Goal: Information Seeking & Learning: Check status

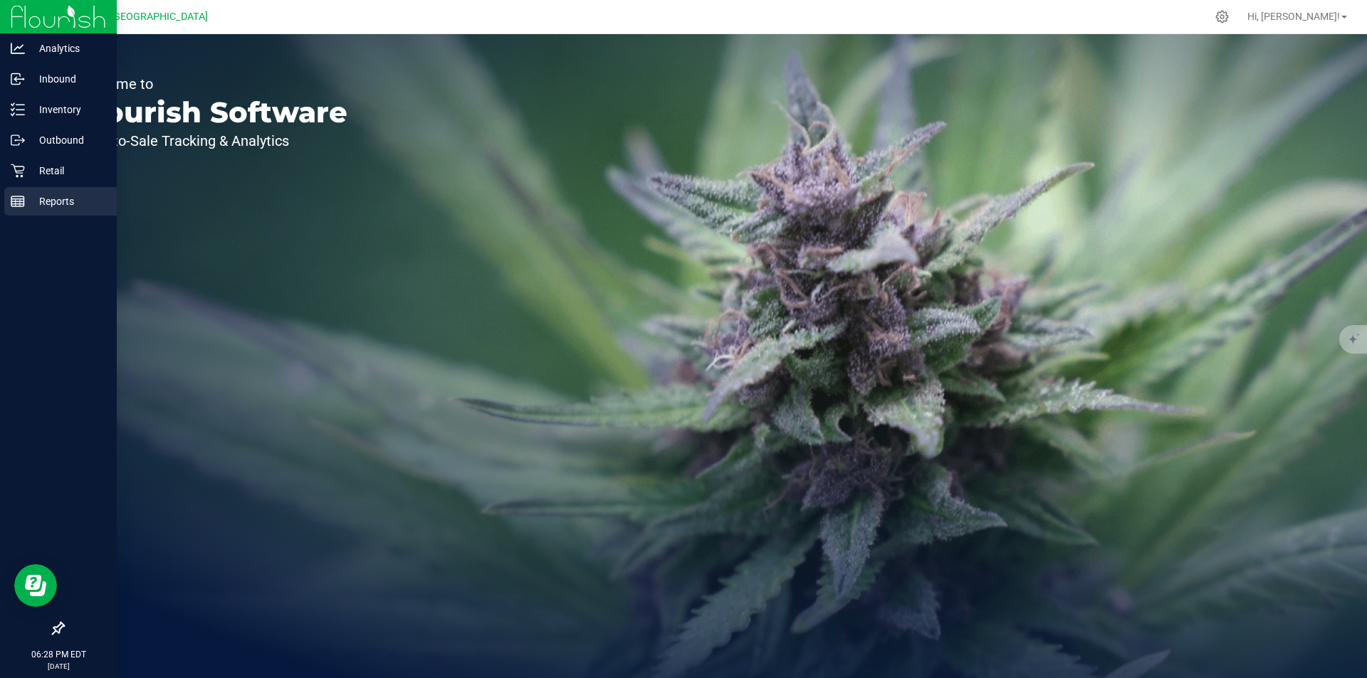
click at [23, 206] on rect at bounding box center [17, 201] width 13 height 10
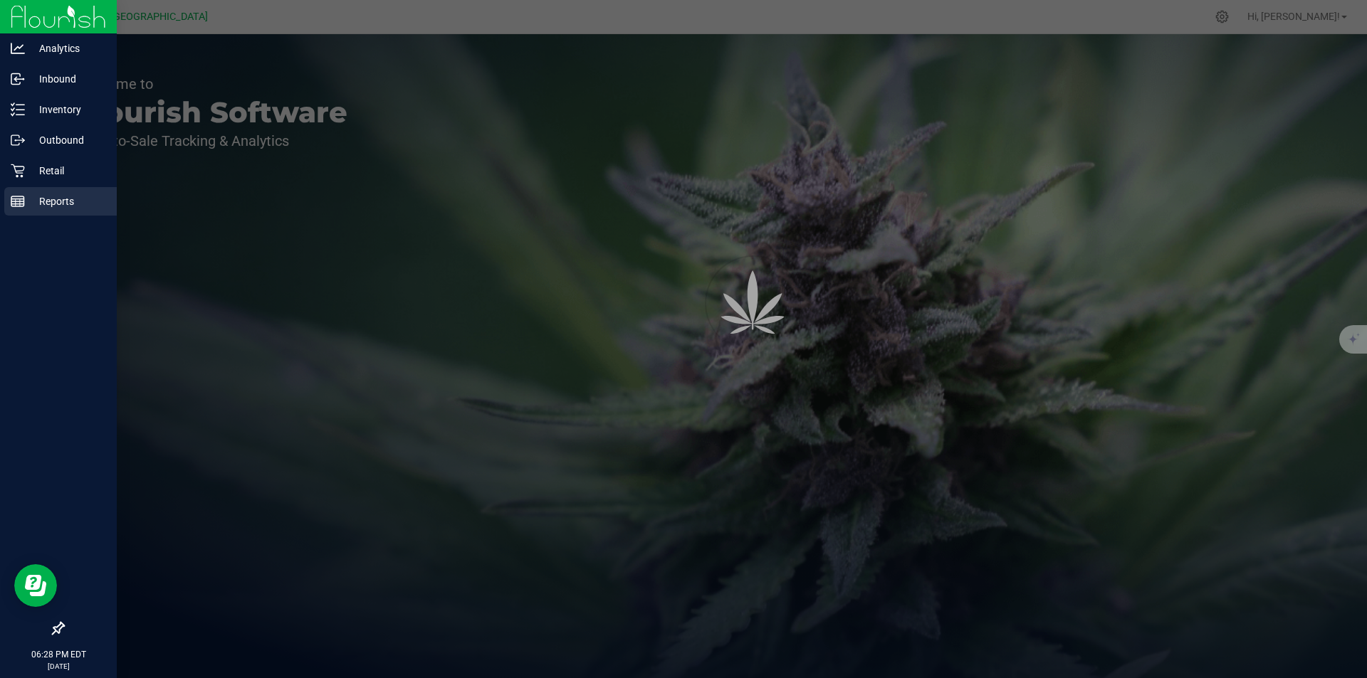
click at [28, 204] on p "Reports" at bounding box center [67, 201] width 85 height 17
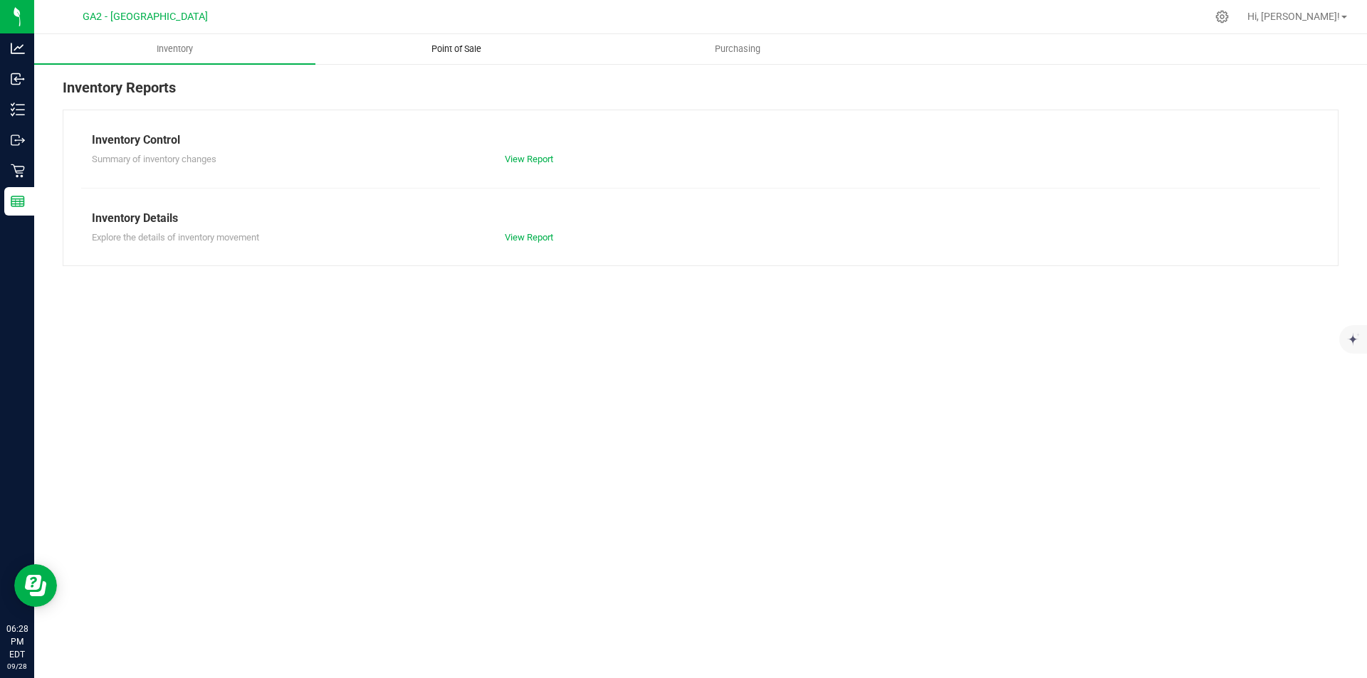
click at [441, 45] on span "Point of Sale" at bounding box center [456, 49] width 88 height 13
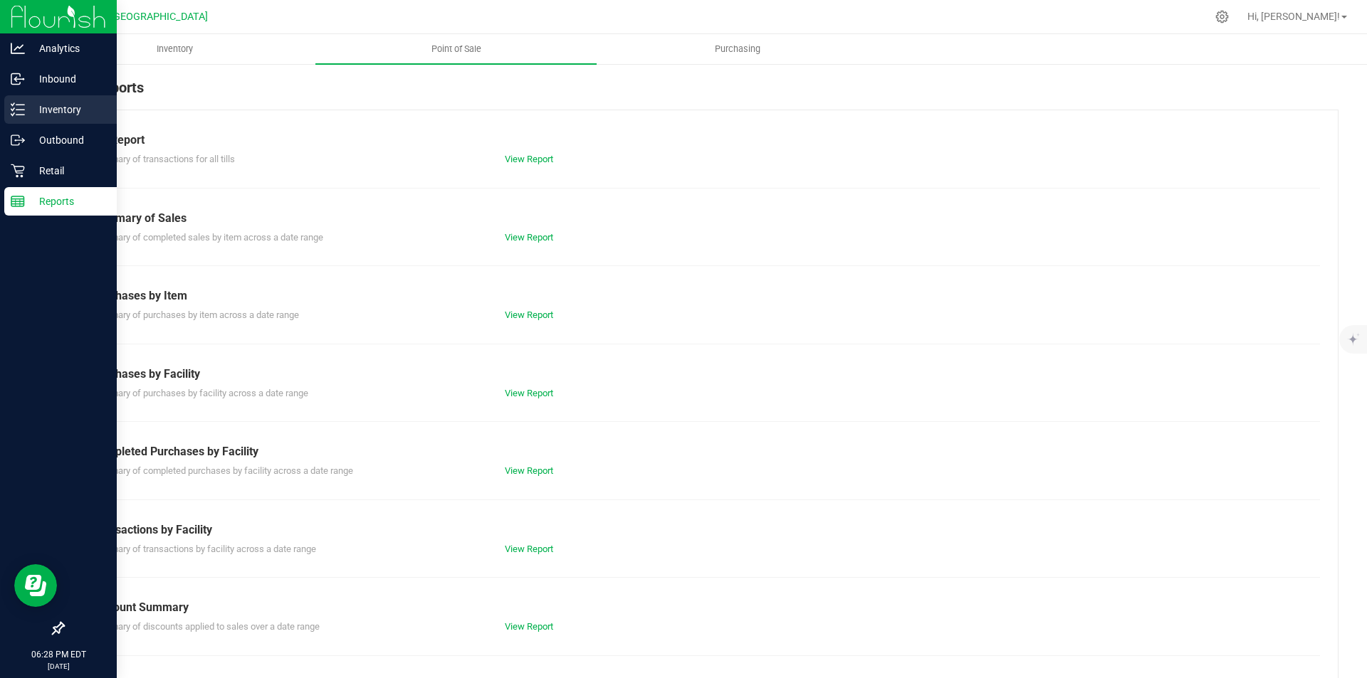
click at [88, 100] on div "Inventory" at bounding box center [60, 109] width 112 height 28
click at [87, 100] on div "Inventory" at bounding box center [60, 109] width 112 height 28
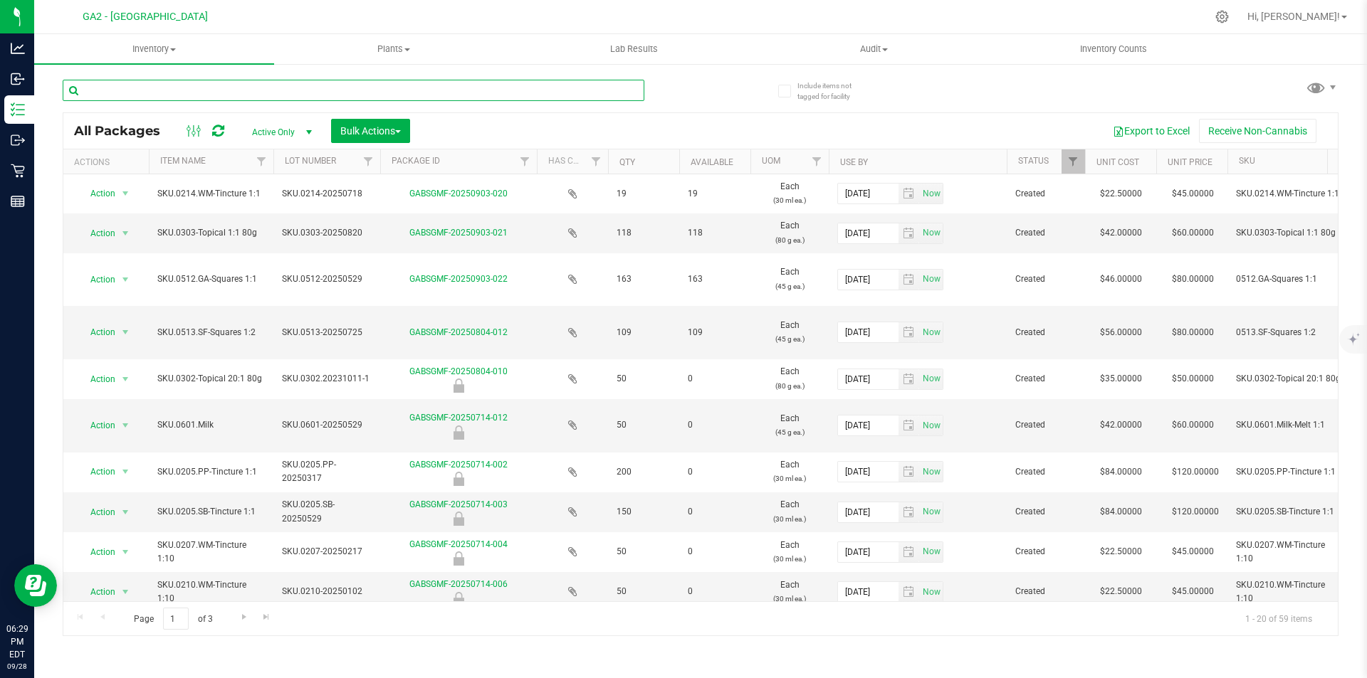
click at [572, 97] on input "text" at bounding box center [354, 90] width 582 height 21
click at [162, 42] on uib-tab-heading "Inventory All packages All inventory Waste log Create inventory" at bounding box center [154, 49] width 240 height 30
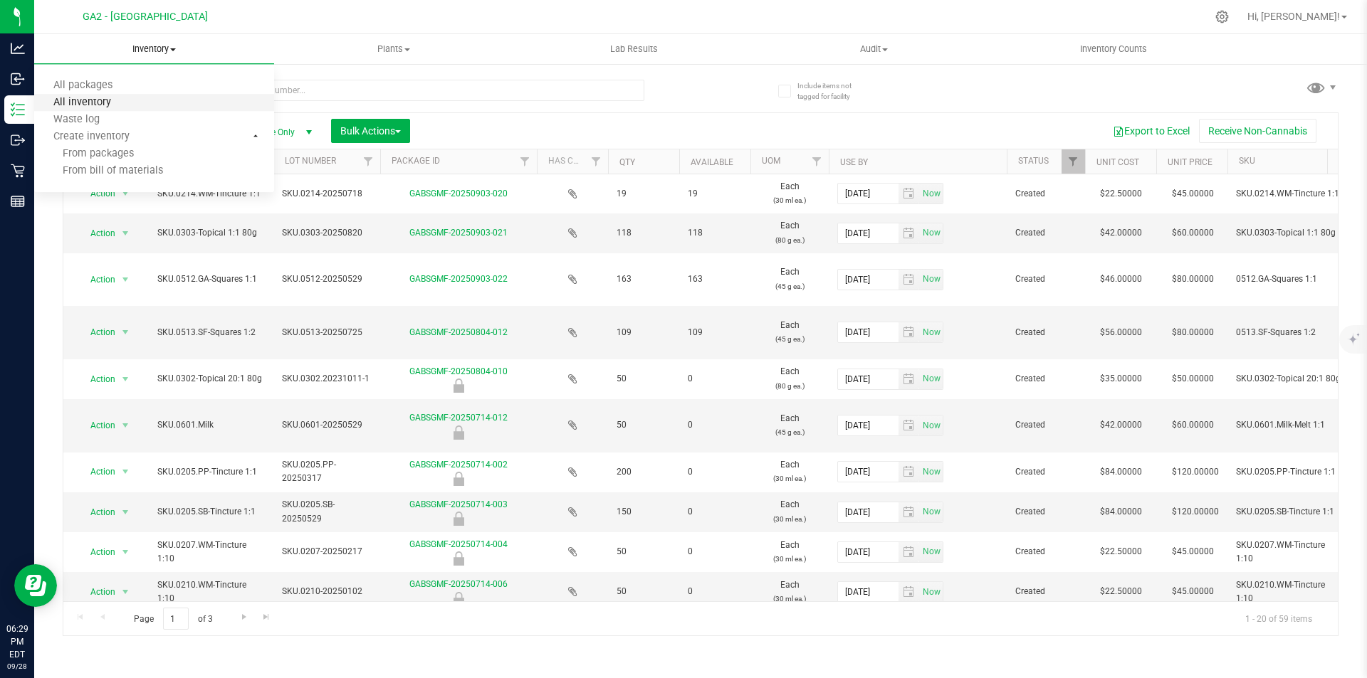
click at [94, 103] on span "All inventory" at bounding box center [82, 103] width 96 height 12
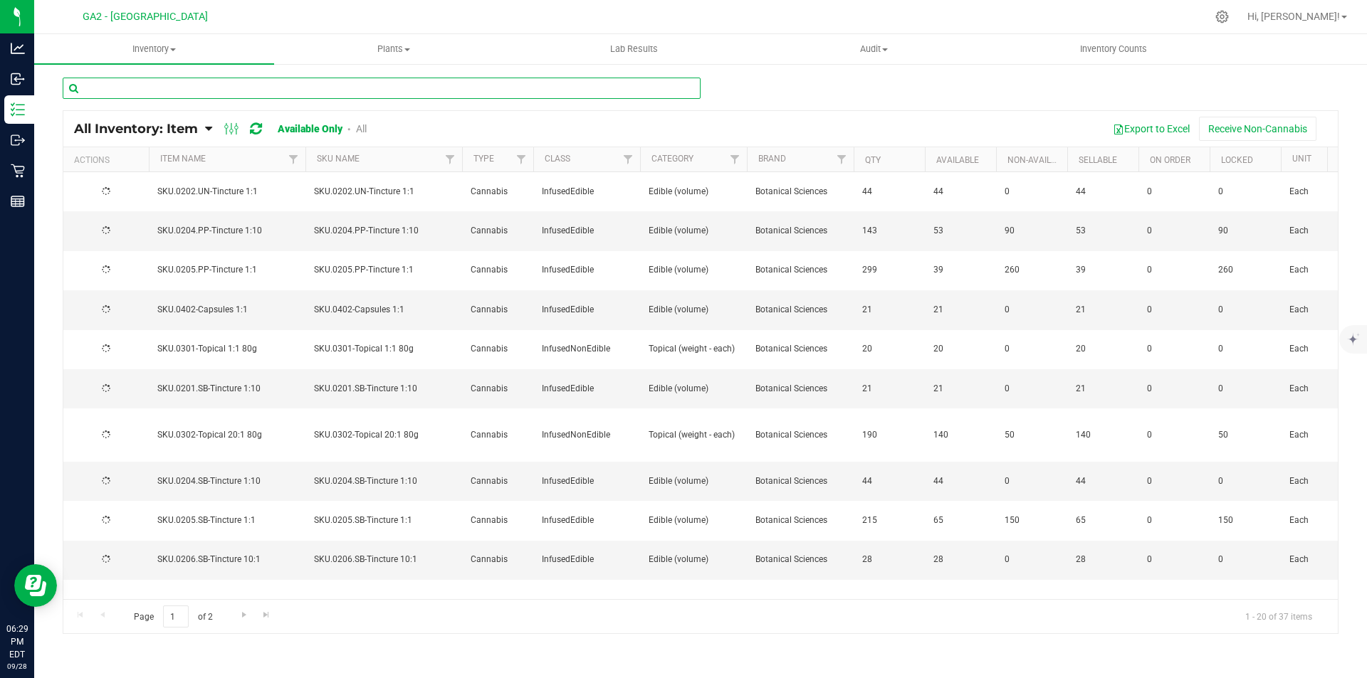
click at [370, 95] on input "text" at bounding box center [382, 88] width 638 height 21
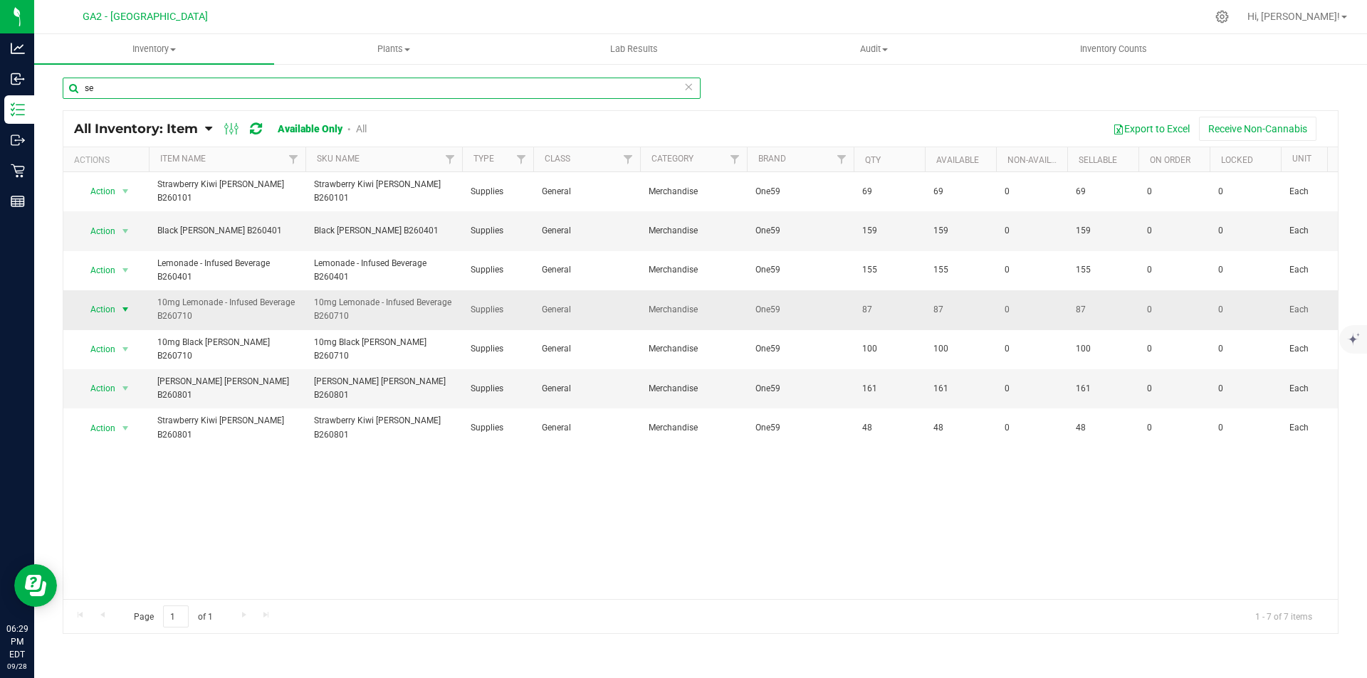
type input "se"
click at [109, 310] on span "Action" at bounding box center [97, 310] width 38 height 20
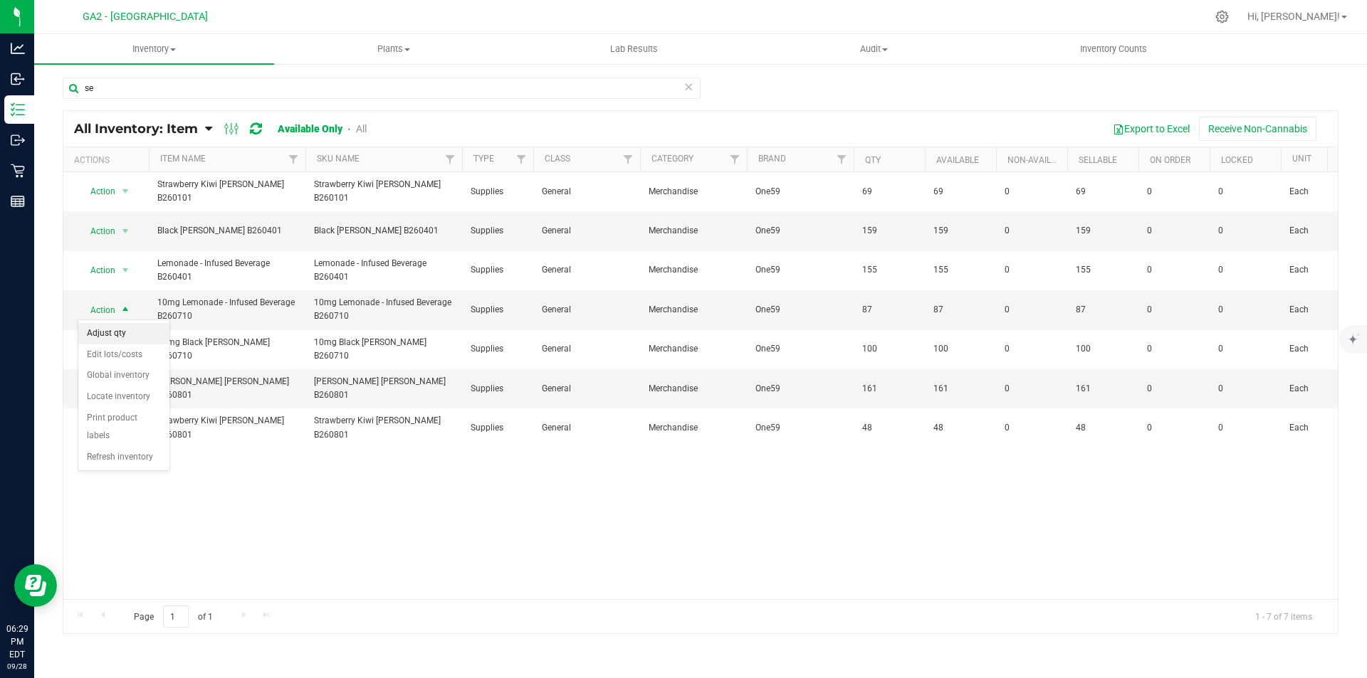
click at [140, 334] on li "Adjust qty" at bounding box center [123, 333] width 91 height 21
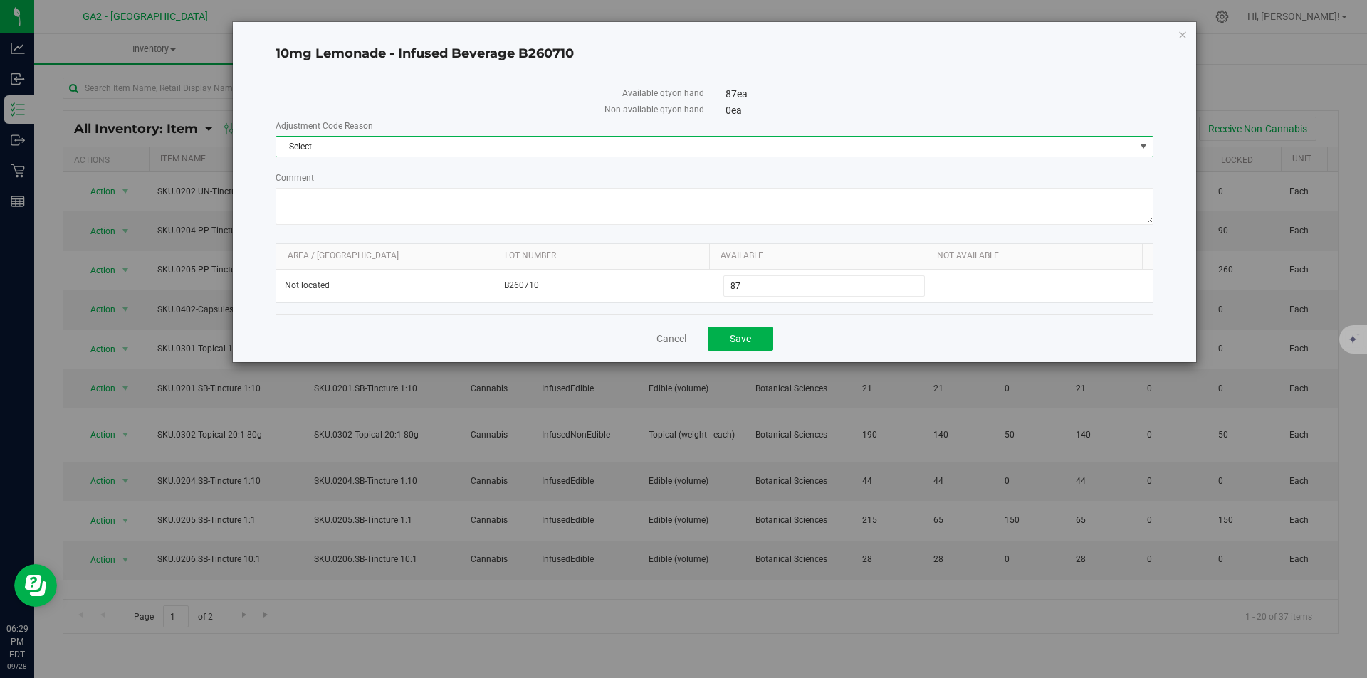
click at [560, 145] on span "Select" at bounding box center [705, 147] width 859 height 20
click at [1184, 31] on icon "button" at bounding box center [1182, 34] width 10 height 17
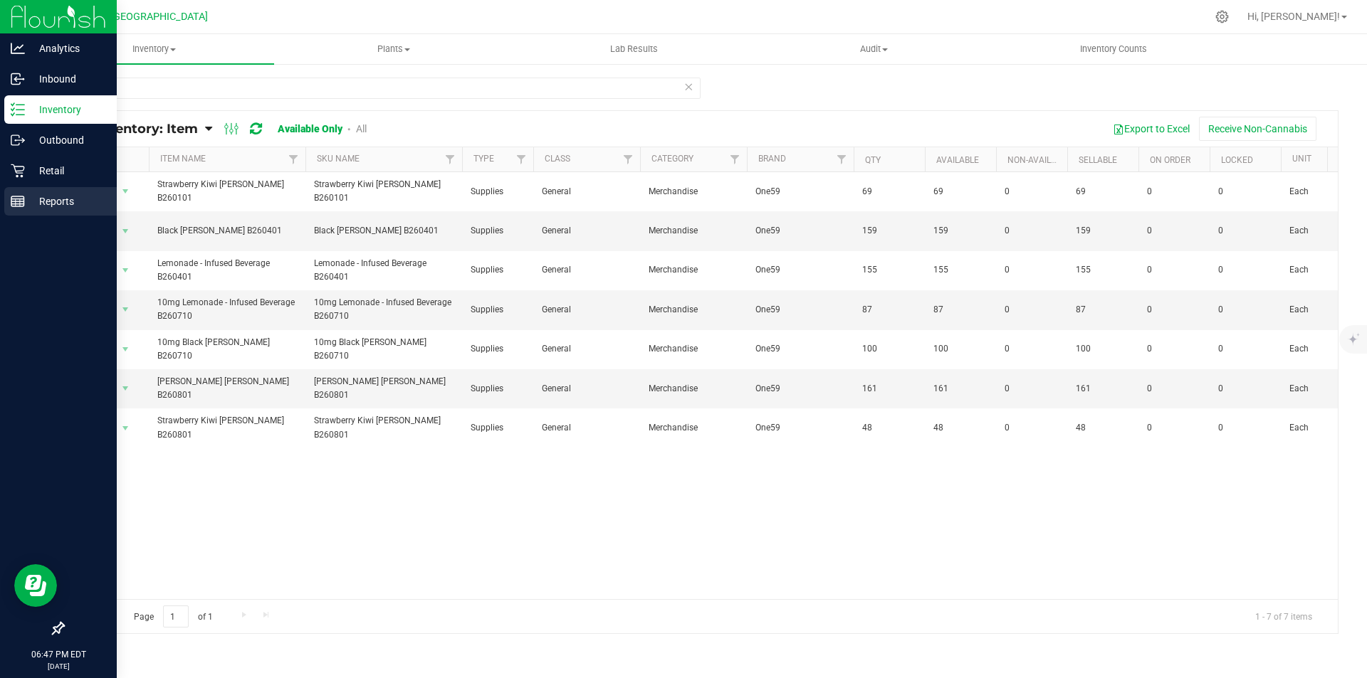
click at [10, 204] on div "Reports" at bounding box center [60, 201] width 112 height 28
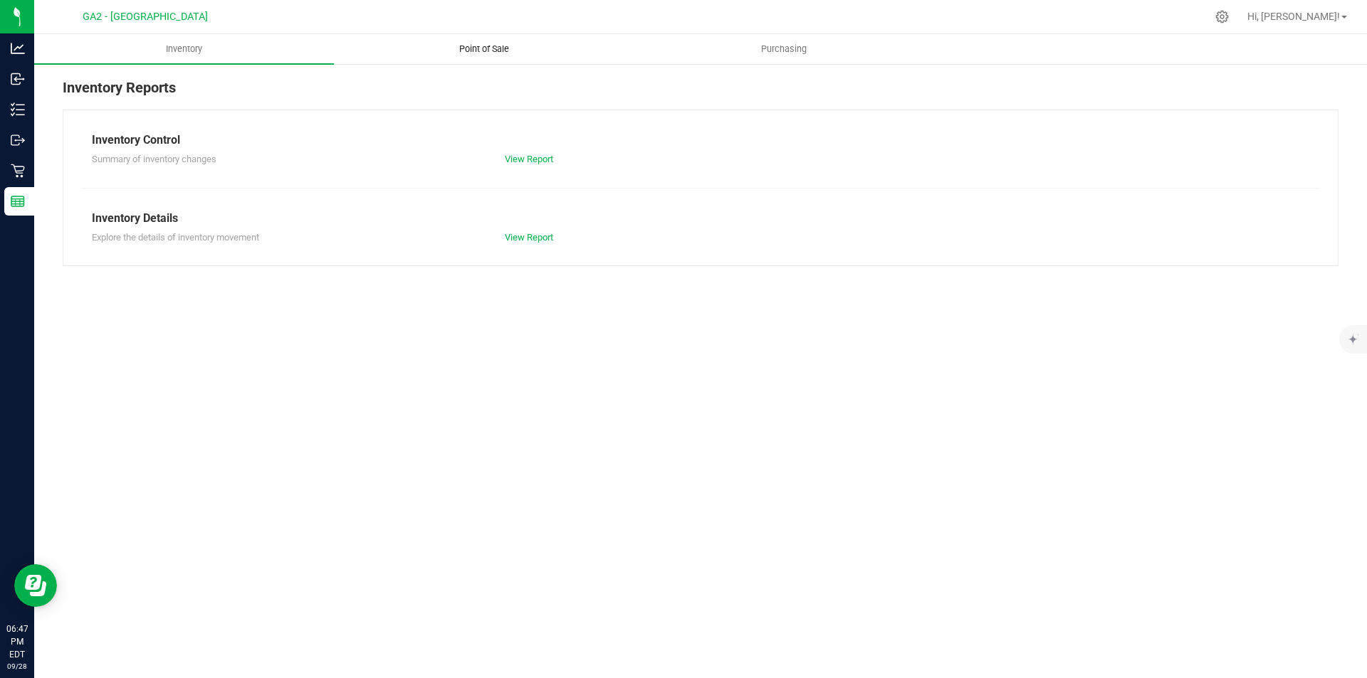
click at [511, 46] on span "Point of Sale" at bounding box center [484, 49] width 88 height 13
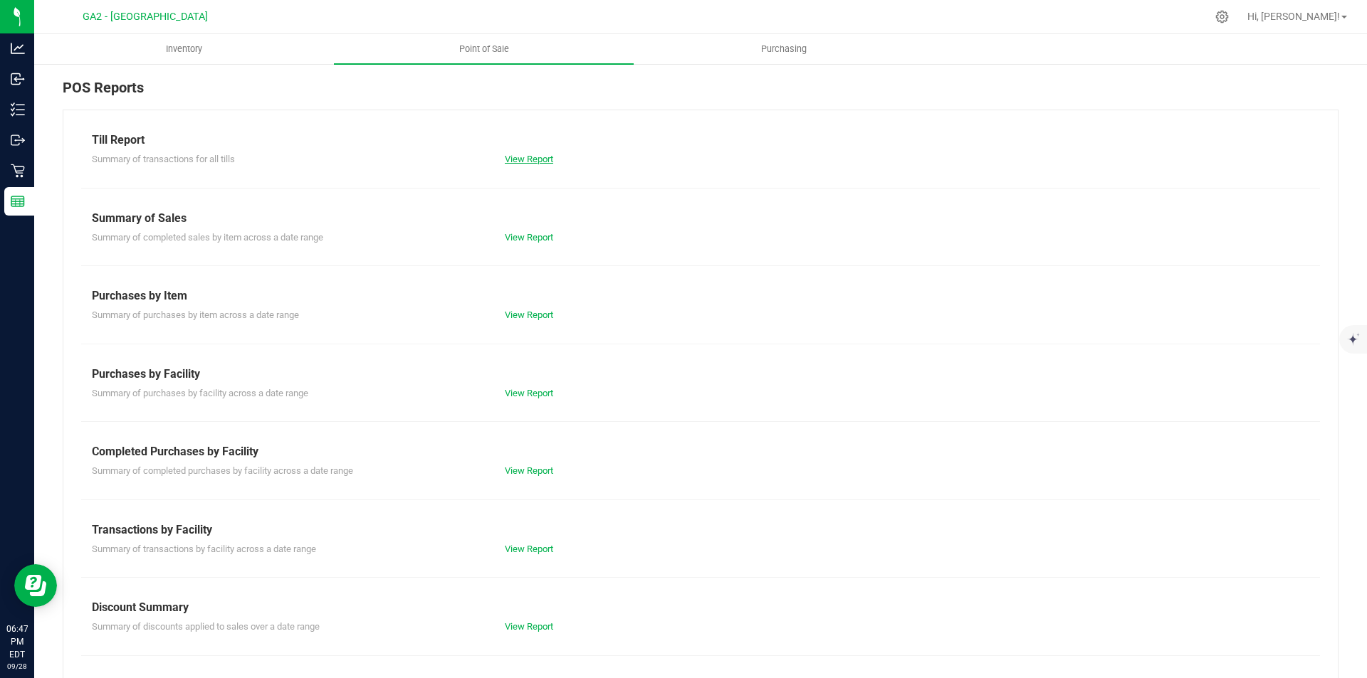
click at [528, 162] on link "View Report" at bounding box center [529, 159] width 48 height 11
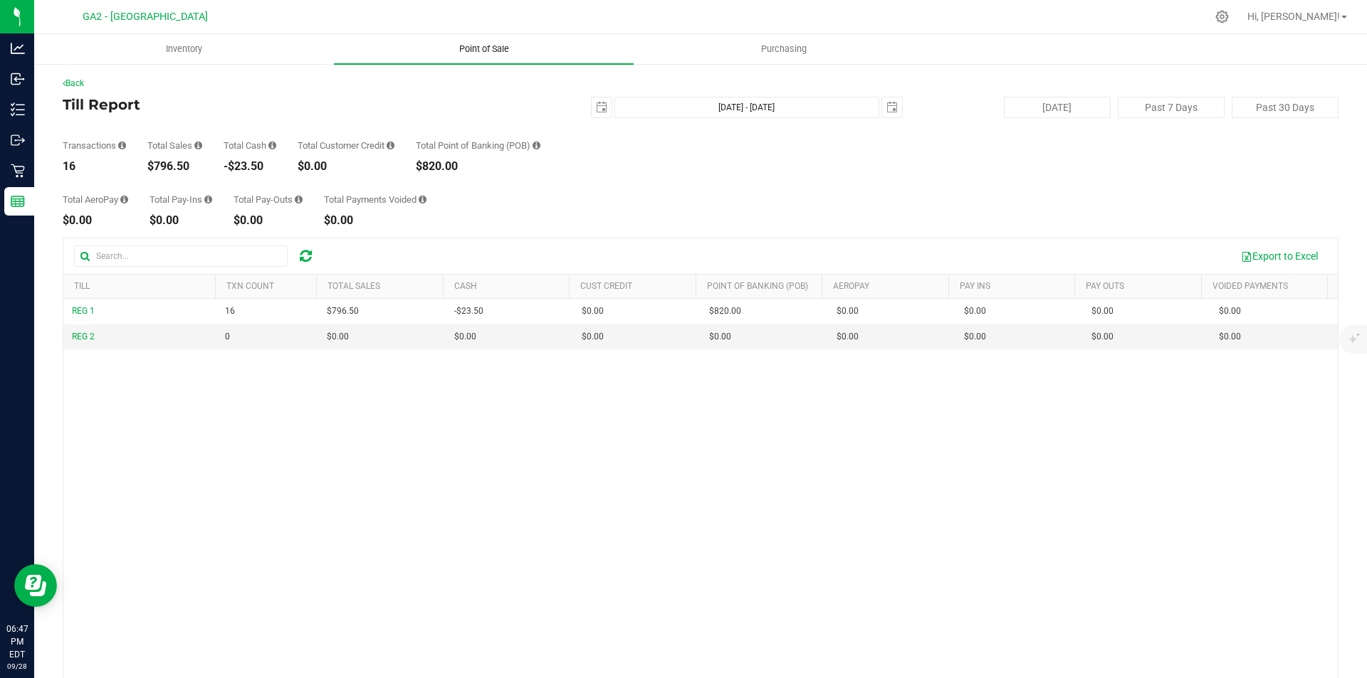
click at [475, 51] on span "Point of Sale" at bounding box center [484, 49] width 88 height 13
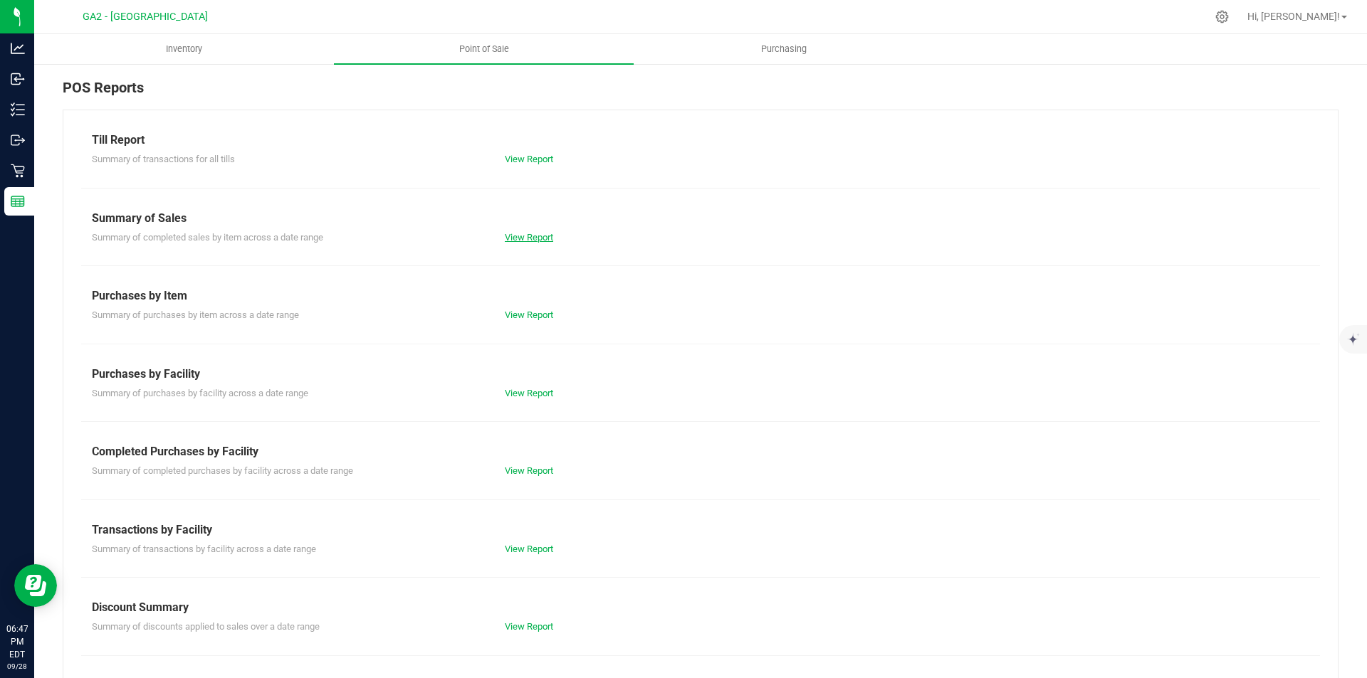
click at [509, 236] on link "View Report" at bounding box center [529, 237] width 48 height 11
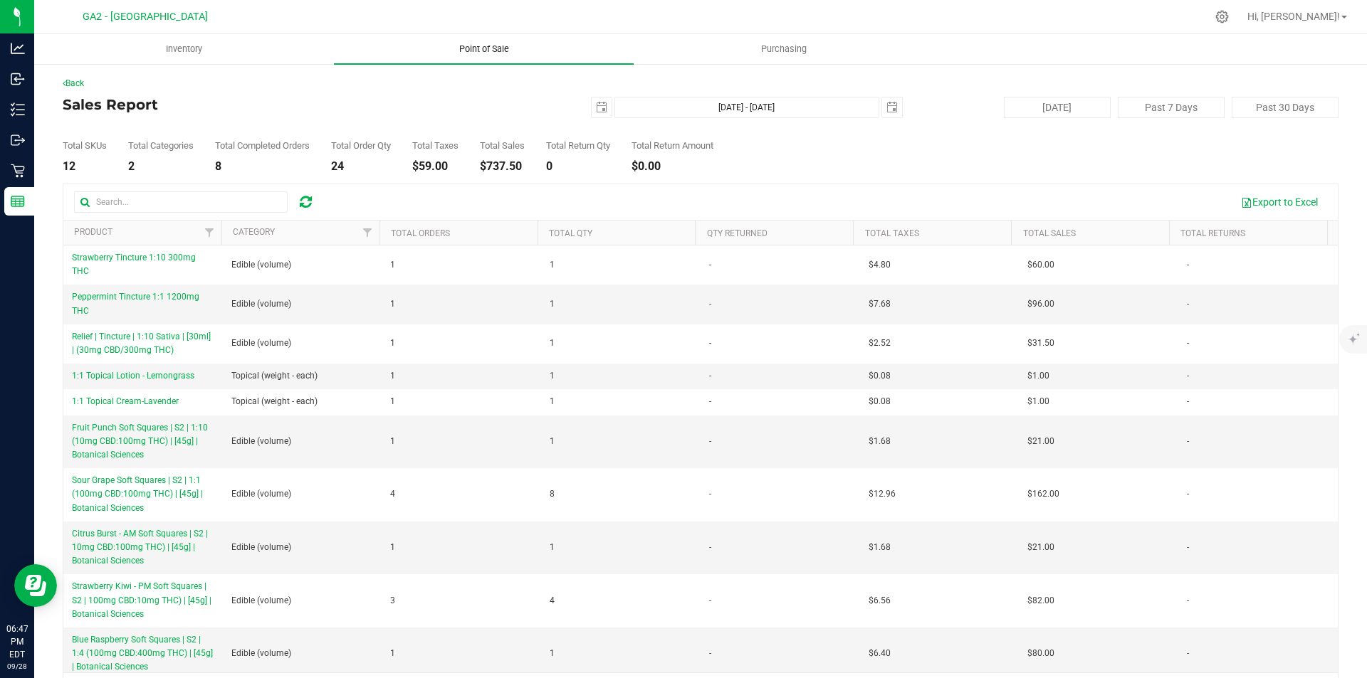
click at [472, 43] on span "Point of Sale" at bounding box center [484, 49] width 88 height 13
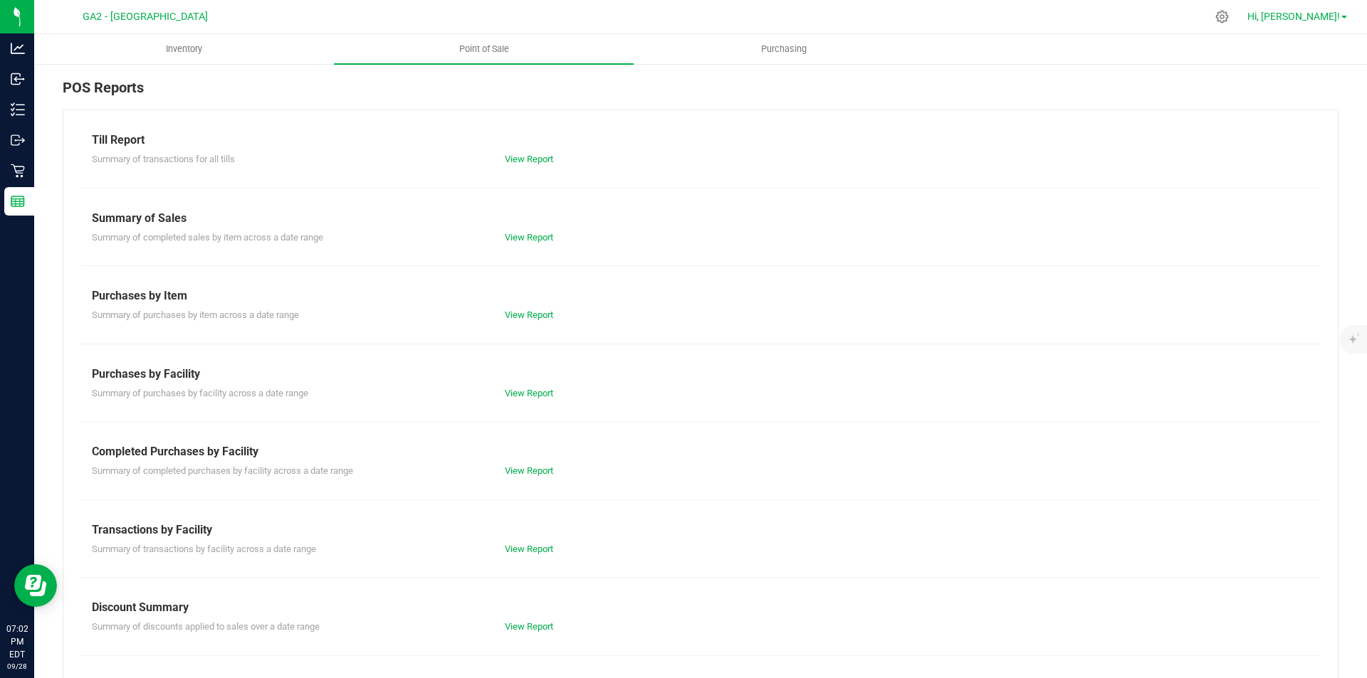
click at [1328, 14] on span "Hi, [PERSON_NAME]!" at bounding box center [1293, 16] width 93 height 11
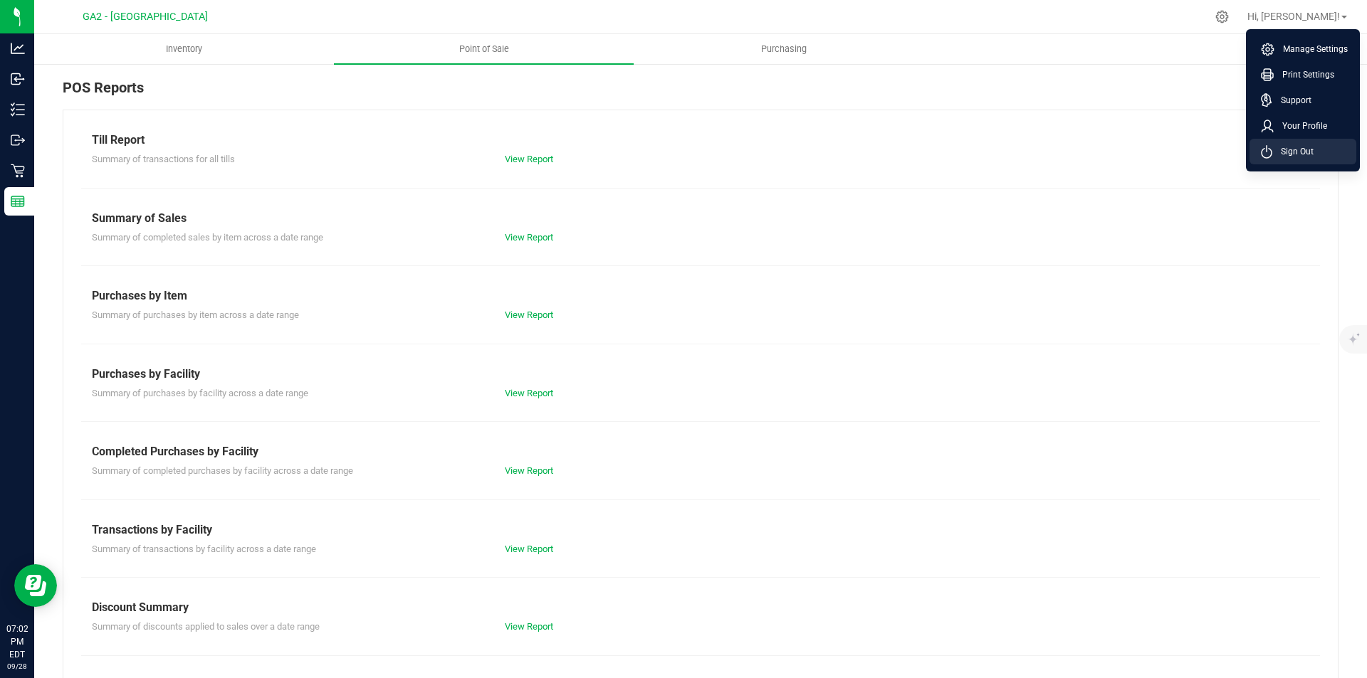
click at [1302, 157] on span "Sign Out" at bounding box center [1292, 152] width 41 height 14
